Goal: Task Accomplishment & Management: Use online tool/utility

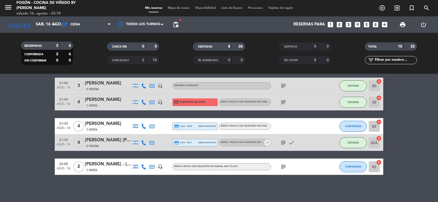
scroll to position [111, 0]
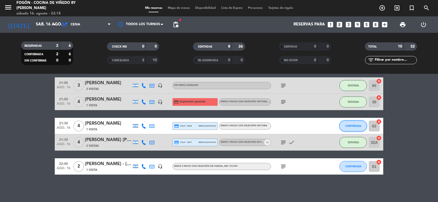
click at [351, 122] on button "CONFIRMADA" at bounding box center [352, 126] width 27 height 11
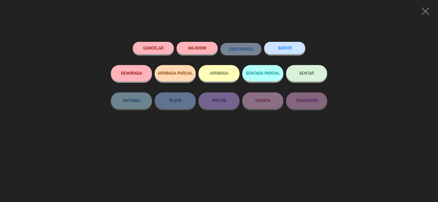
click at [319, 68] on button "SENTAR" at bounding box center [306, 73] width 41 height 16
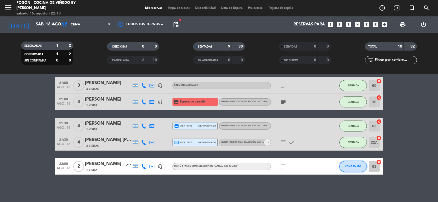
click at [355, 168] on button "CONFIRMADA" at bounding box center [352, 166] width 27 height 11
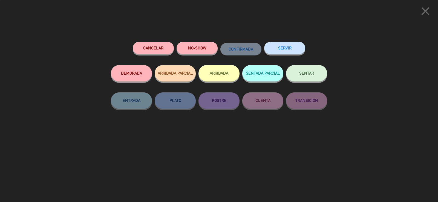
click at [310, 77] on button "SENTAR" at bounding box center [306, 73] width 41 height 16
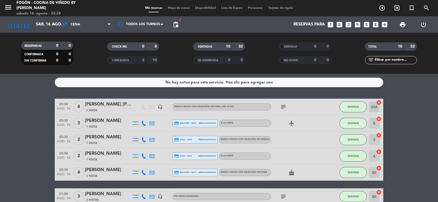
scroll to position [0, 0]
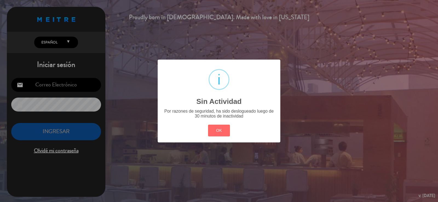
type input "[EMAIL_ADDRESS][PERSON_NAME][DOMAIN_NAME]"
